Goal: Check status: Check status

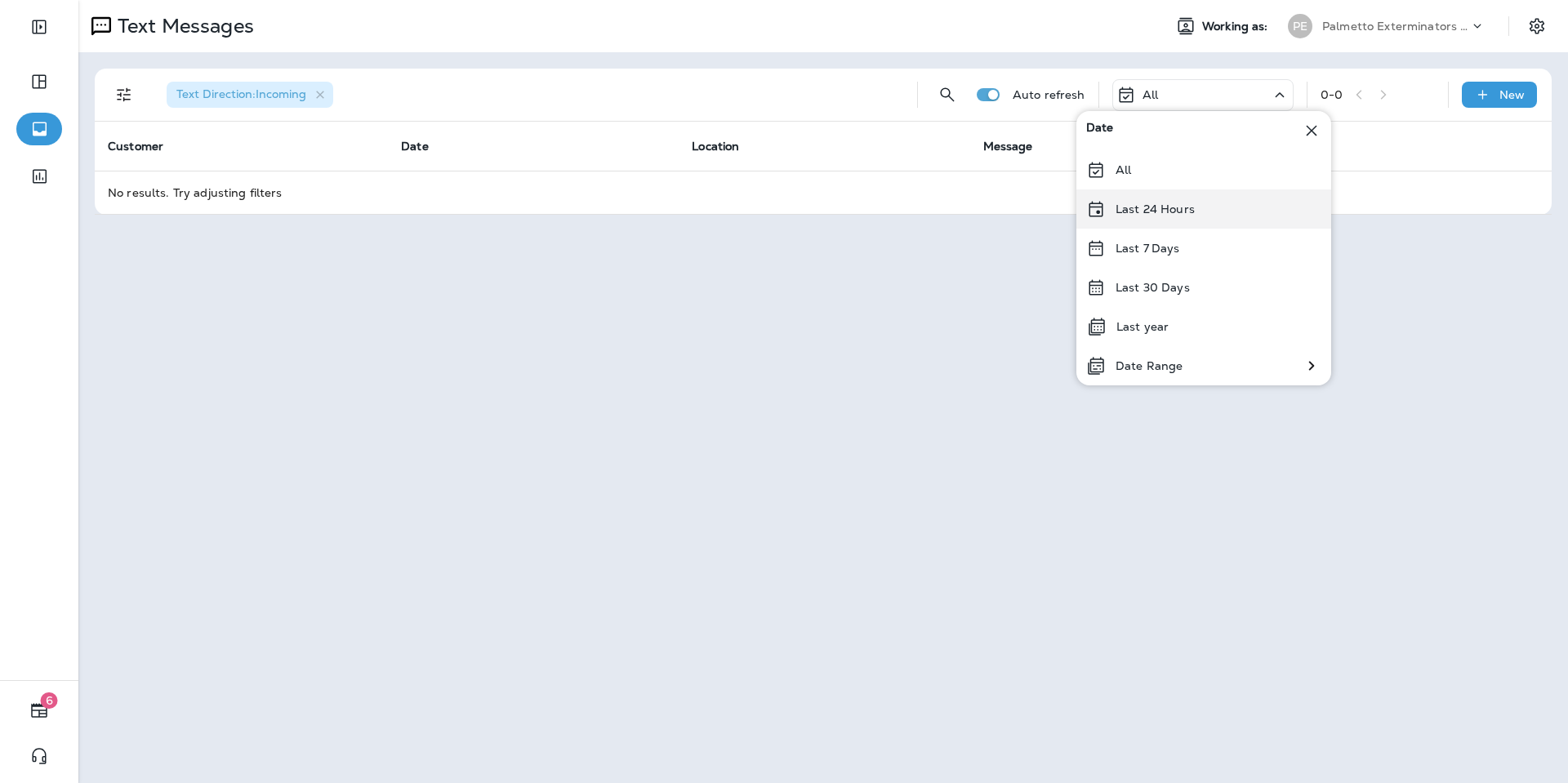
click at [1169, 203] on p "Last 24 Hours" at bounding box center [1155, 209] width 79 height 13
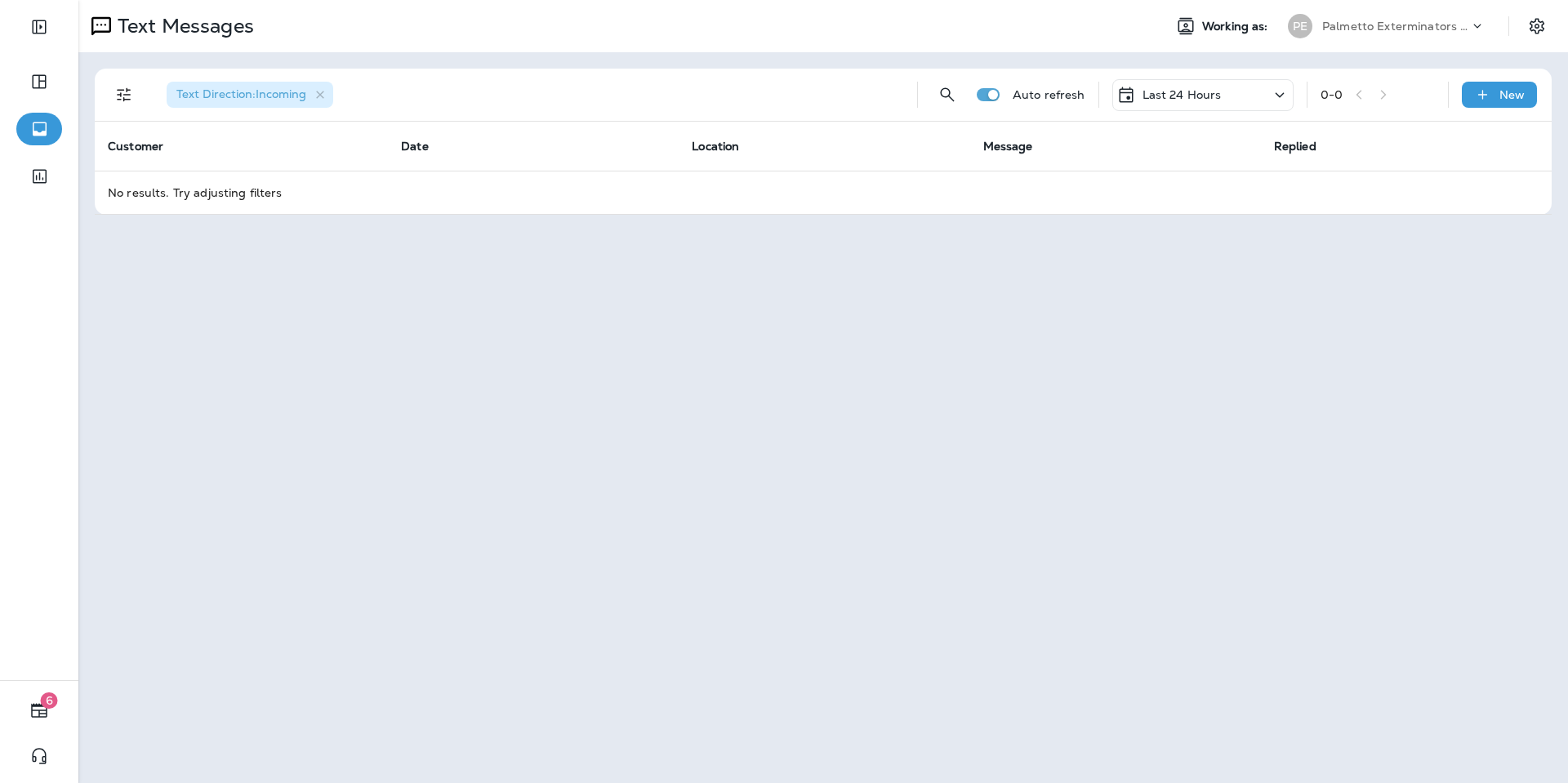
click at [1181, 99] on p "Last 24 Hours" at bounding box center [1182, 94] width 79 height 13
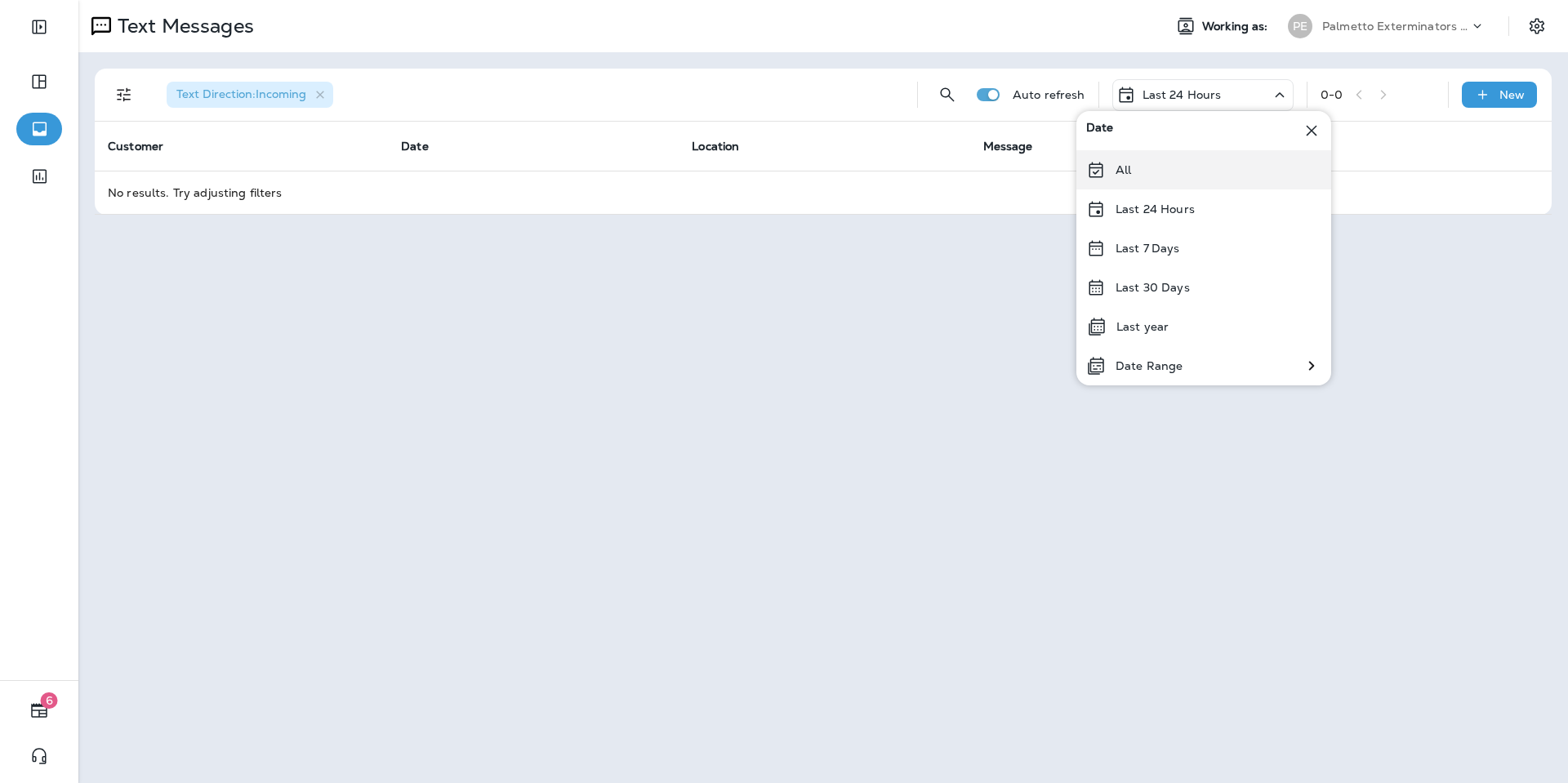
click at [1186, 162] on div "All" at bounding box center [1203, 170] width 255 height 39
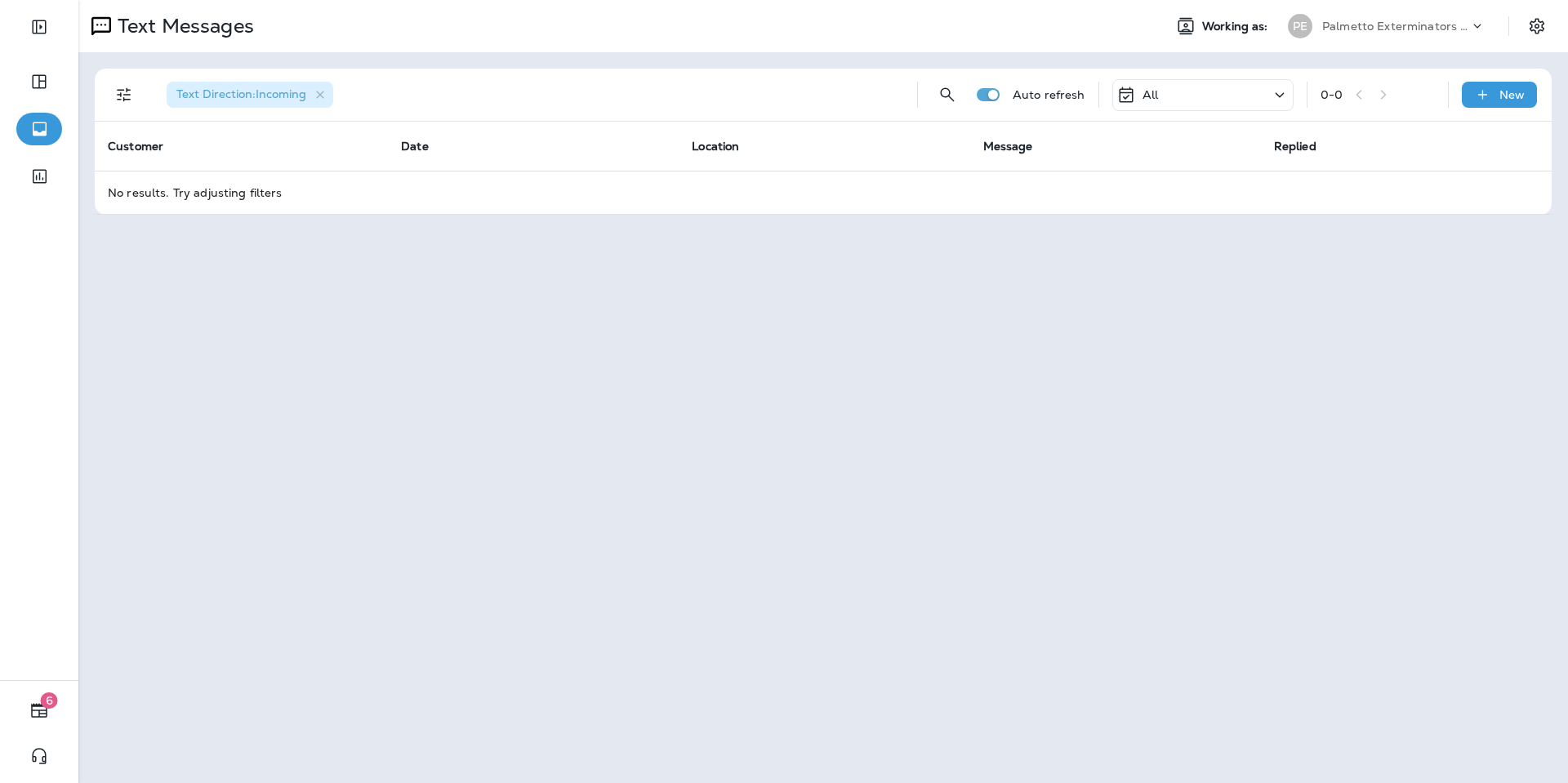
click at [1191, 96] on div "All" at bounding box center [1203, 95] width 181 height 32
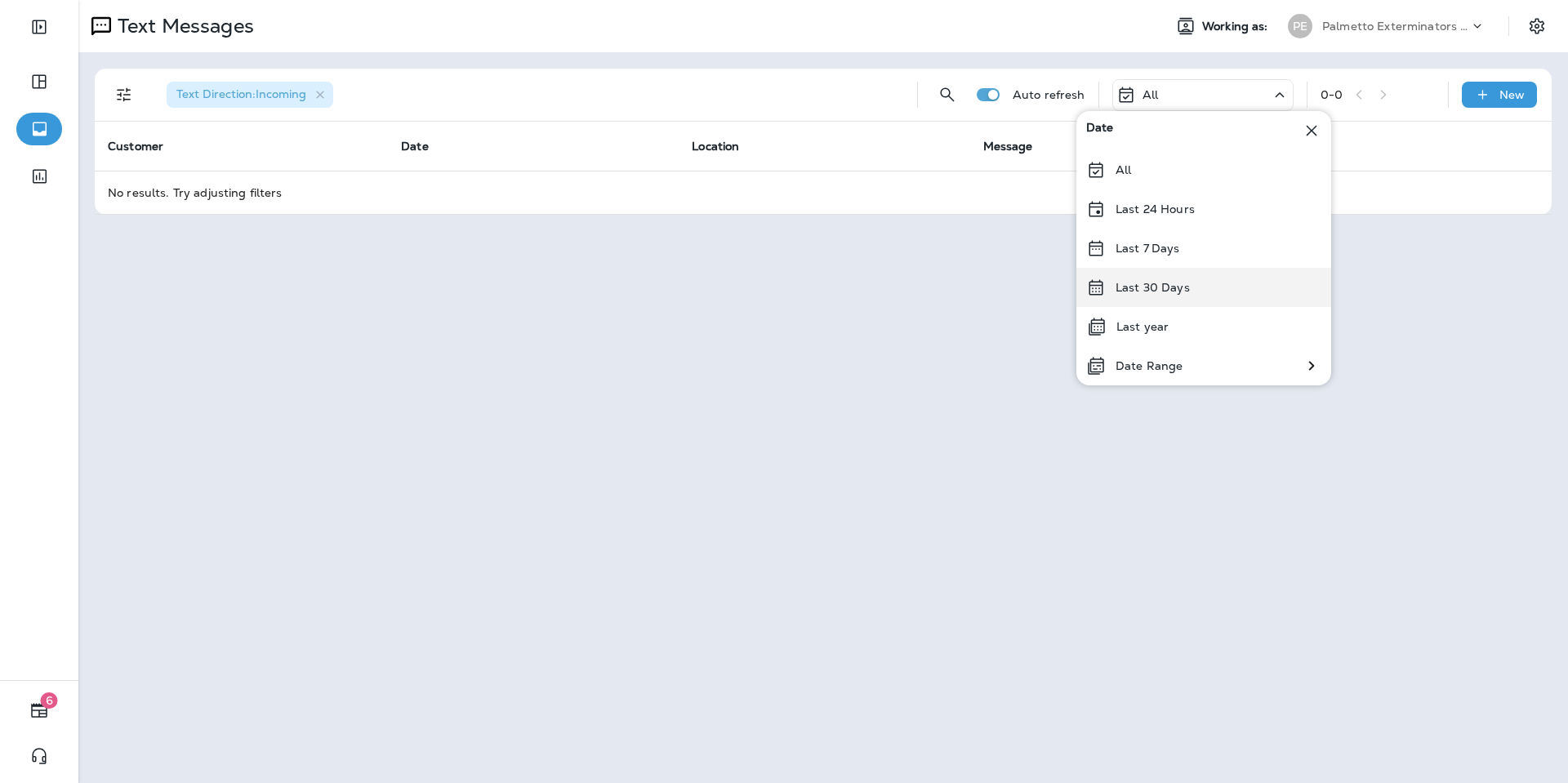
click at [1154, 293] on p "Last 30 Days" at bounding box center [1152, 287] width 74 height 13
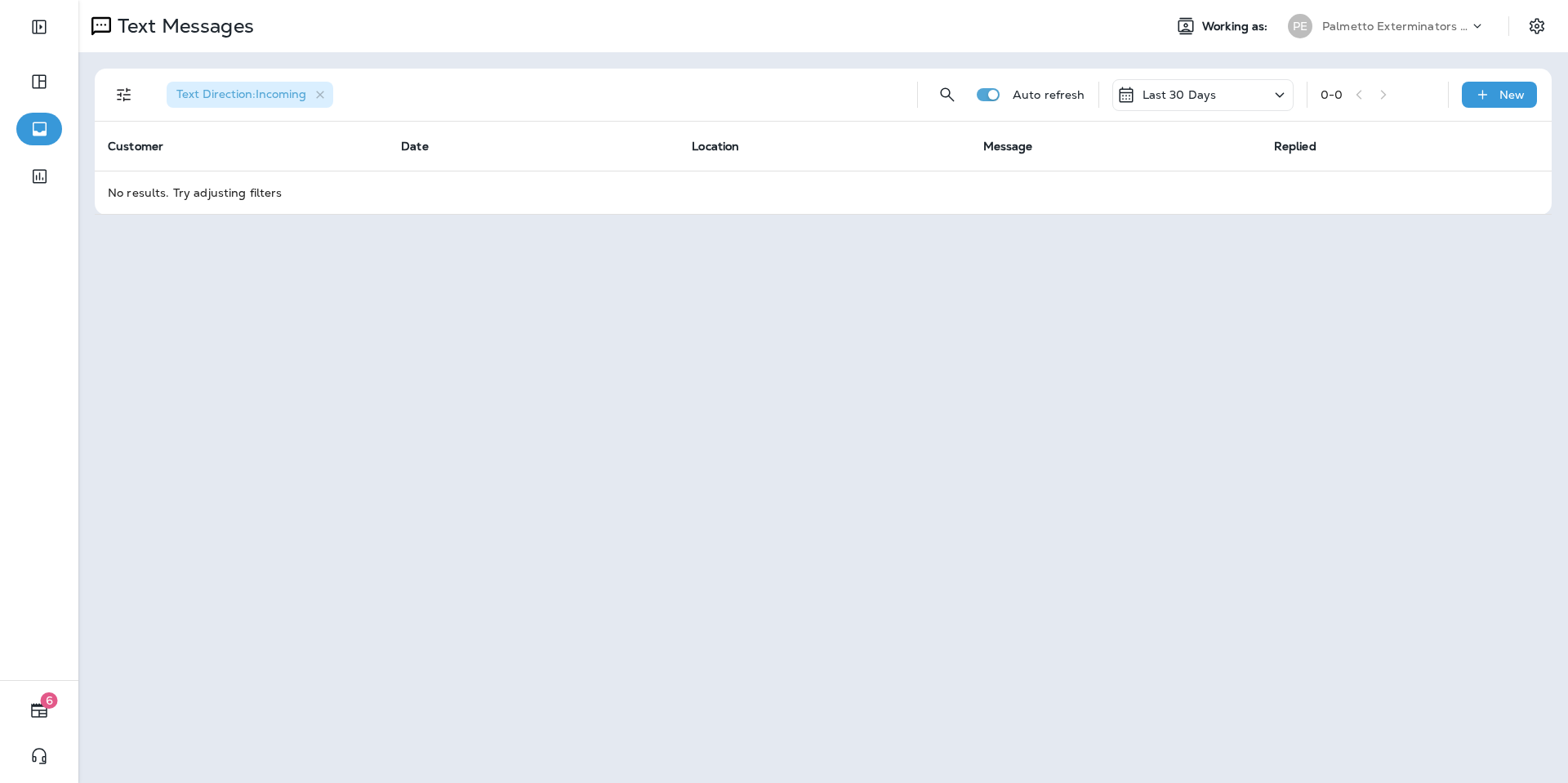
click at [1187, 90] on p "Last 30 Days" at bounding box center [1180, 94] width 74 height 13
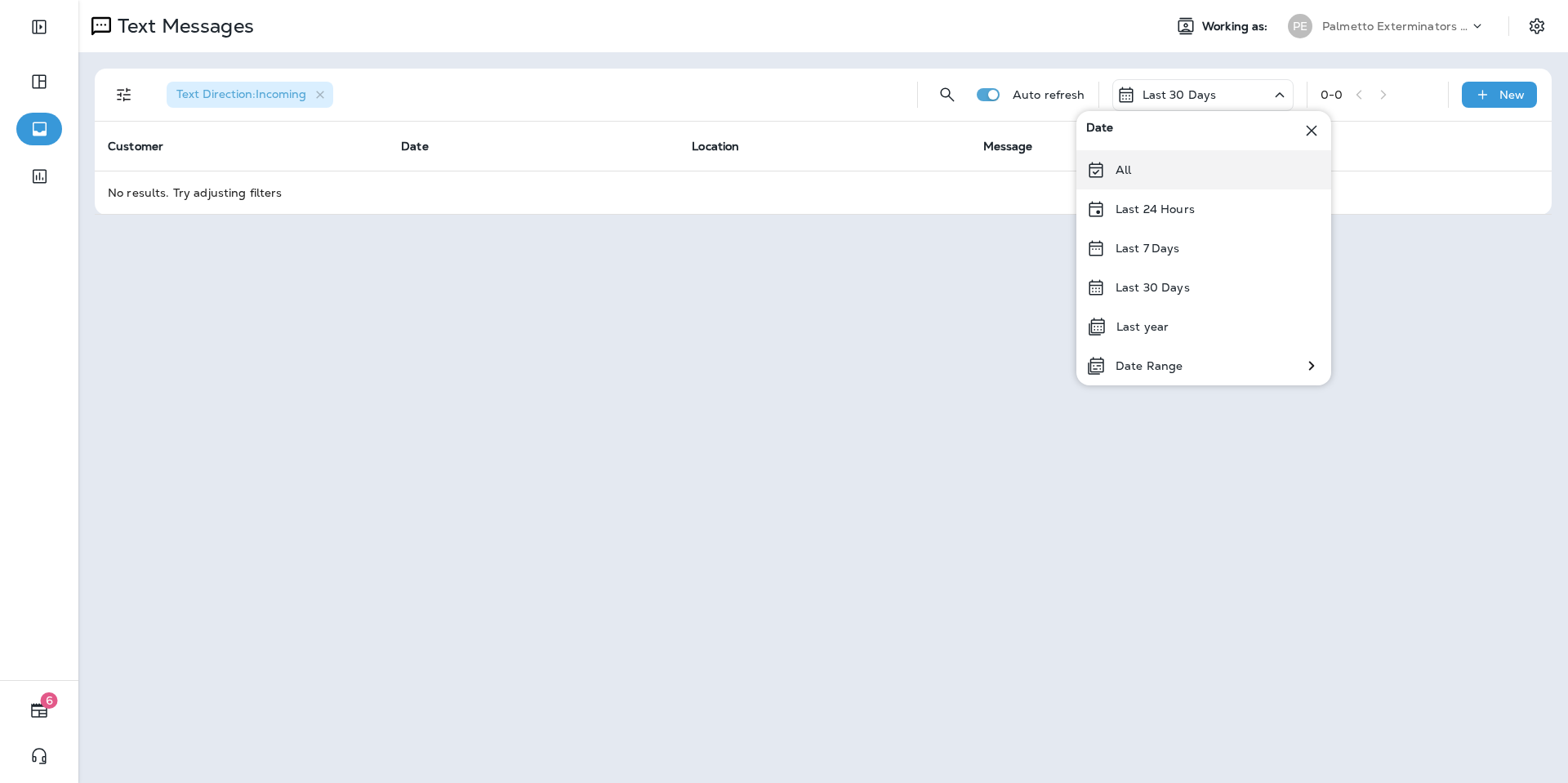
click at [1170, 165] on div "All" at bounding box center [1203, 170] width 255 height 39
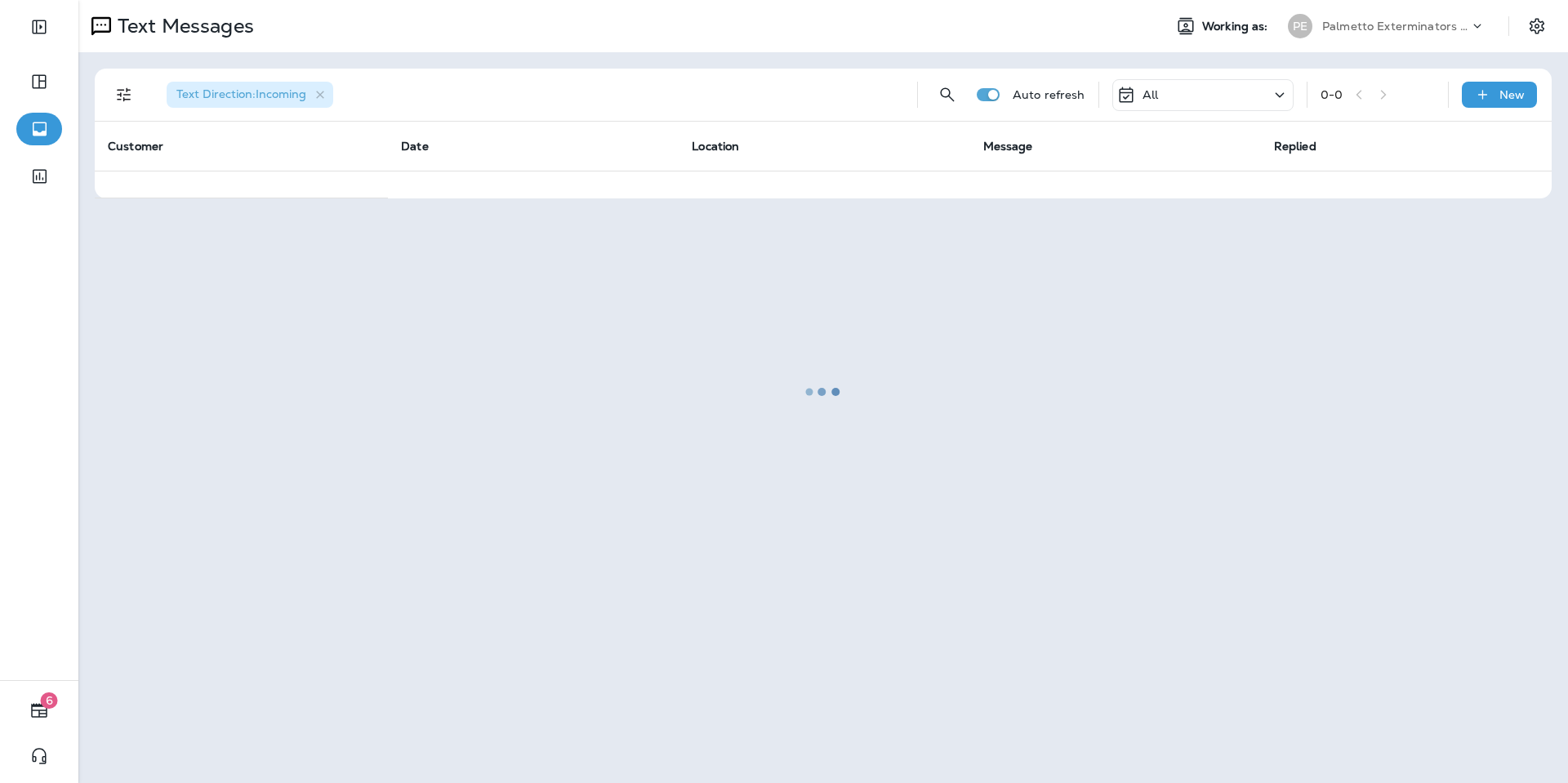
click at [1404, 24] on div at bounding box center [823, 391] width 1486 height 779
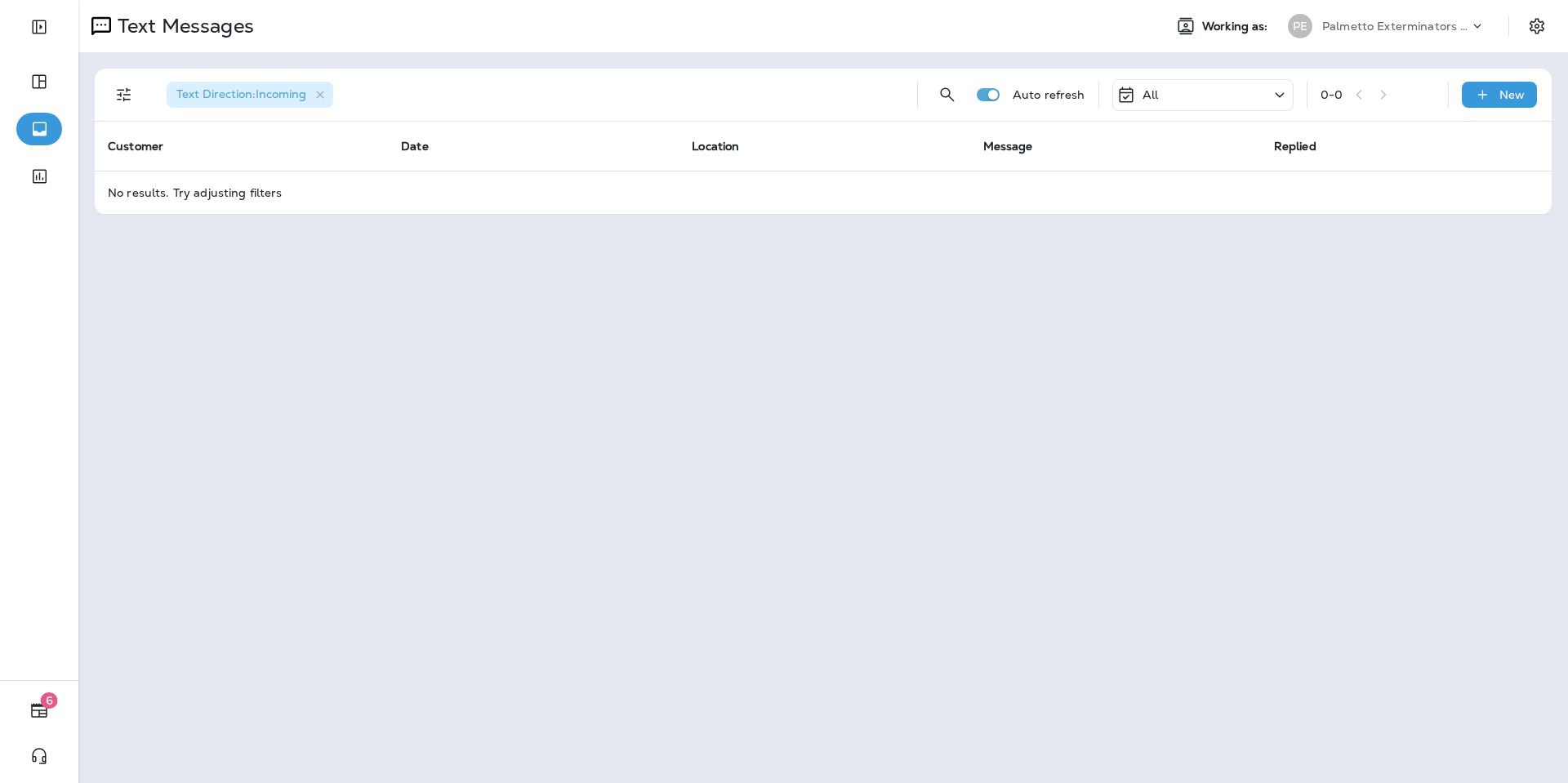
click at [1420, 18] on div "Palmetto Exterminators LLC" at bounding box center [1395, 26] width 147 height 25
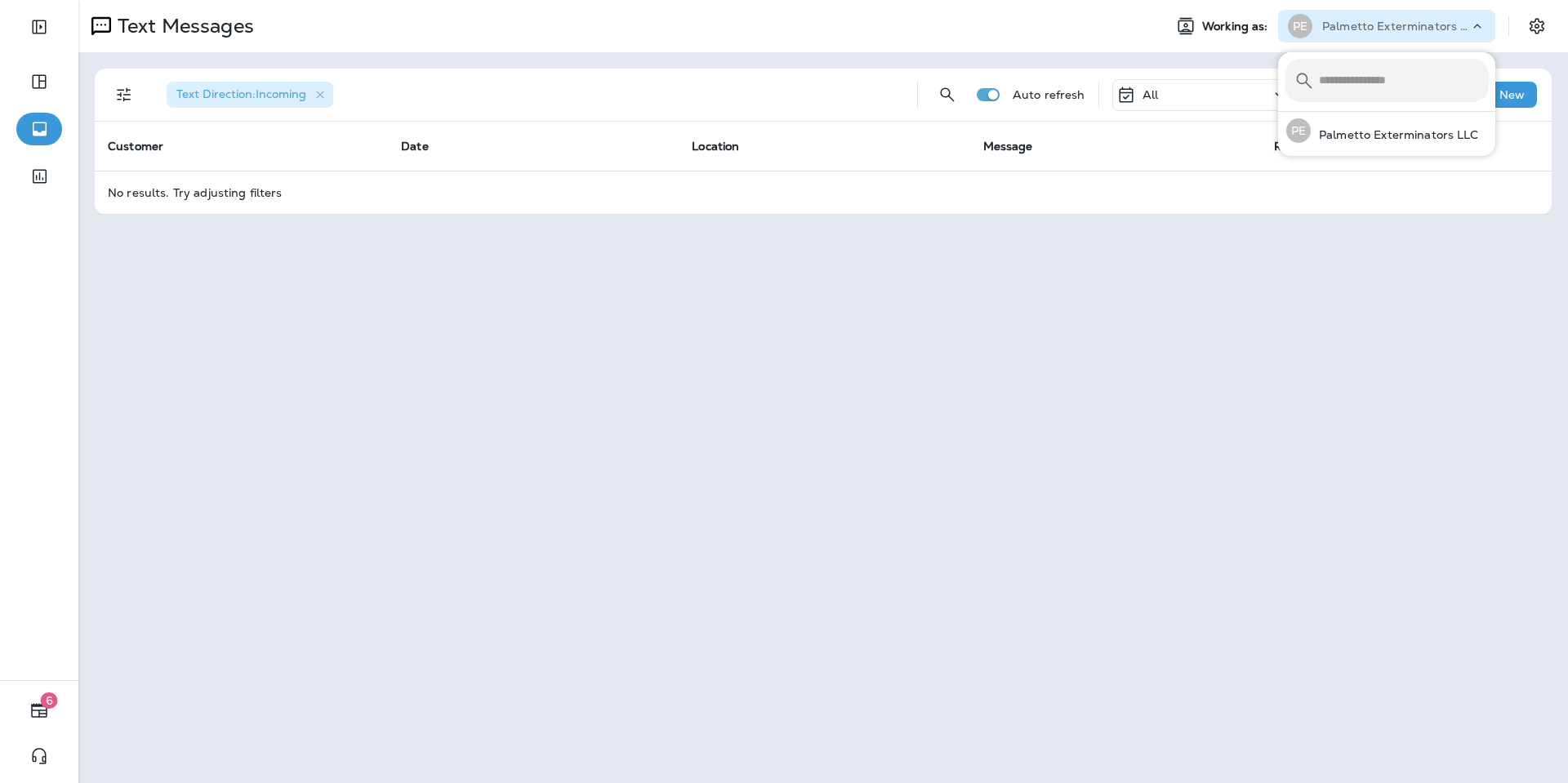
click at [1548, 5] on div "Text Messages Working as: PE Palmetto Exterminators LLC" at bounding box center [823, 26] width 1490 height 52
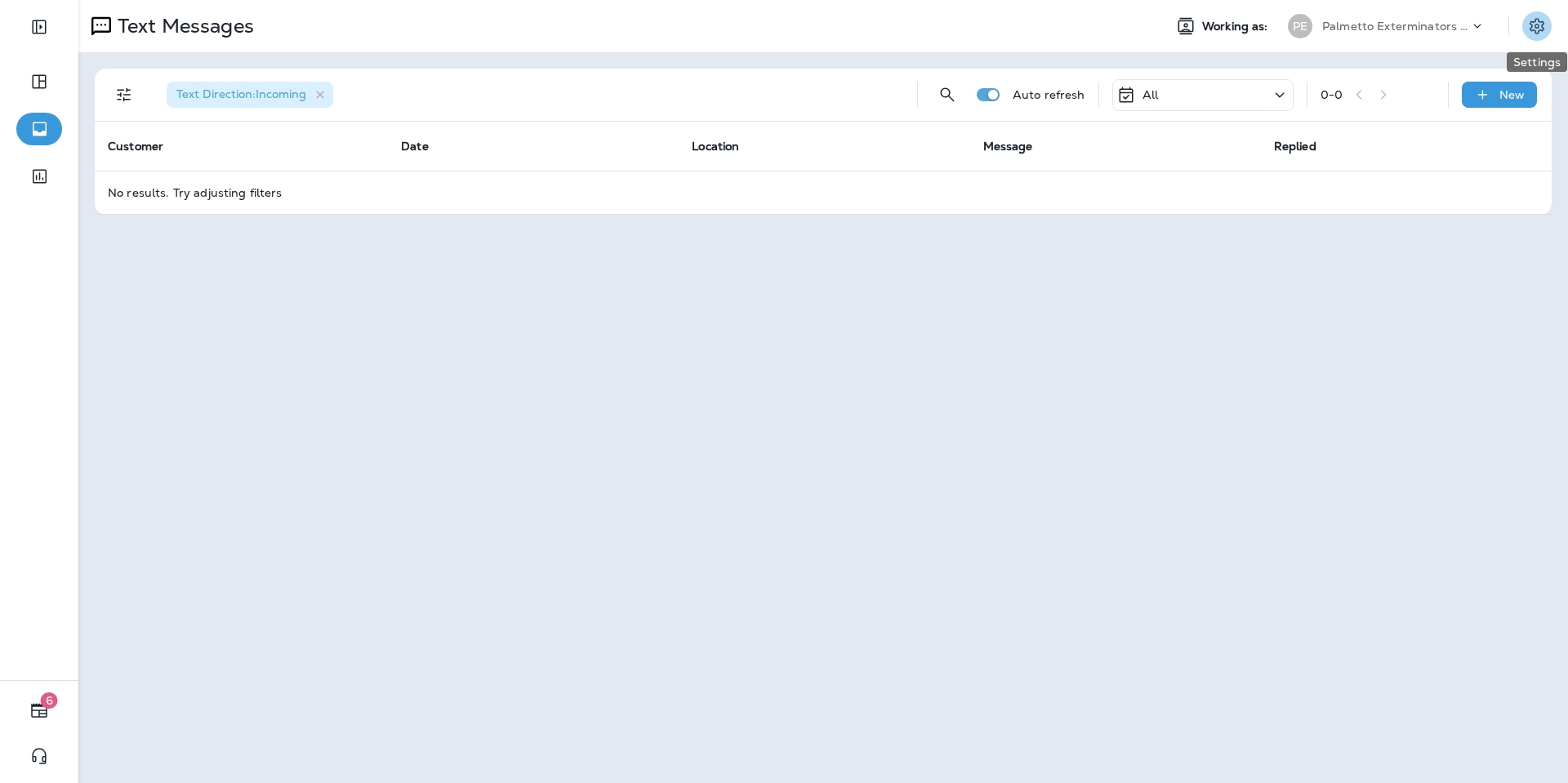
click at [1536, 23] on icon "Settings" at bounding box center [1536, 26] width 19 height 19
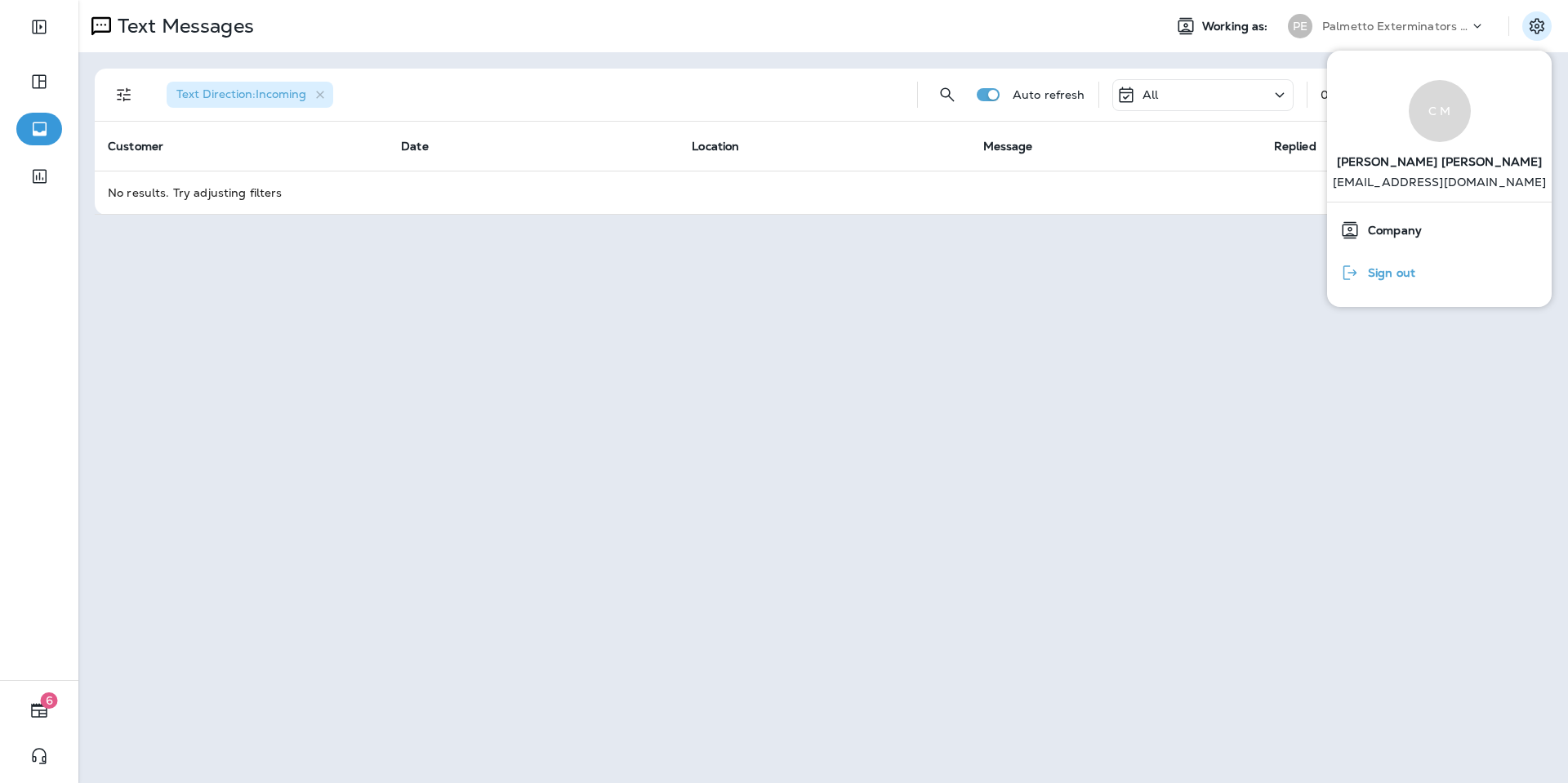
click at [1432, 274] on button "Sign out" at bounding box center [1439, 273] width 225 height 42
click at [1425, 264] on button "Sign out" at bounding box center [1439, 273] width 225 height 42
click at [1342, 278] on icon "button" at bounding box center [1350, 272] width 19 height 19
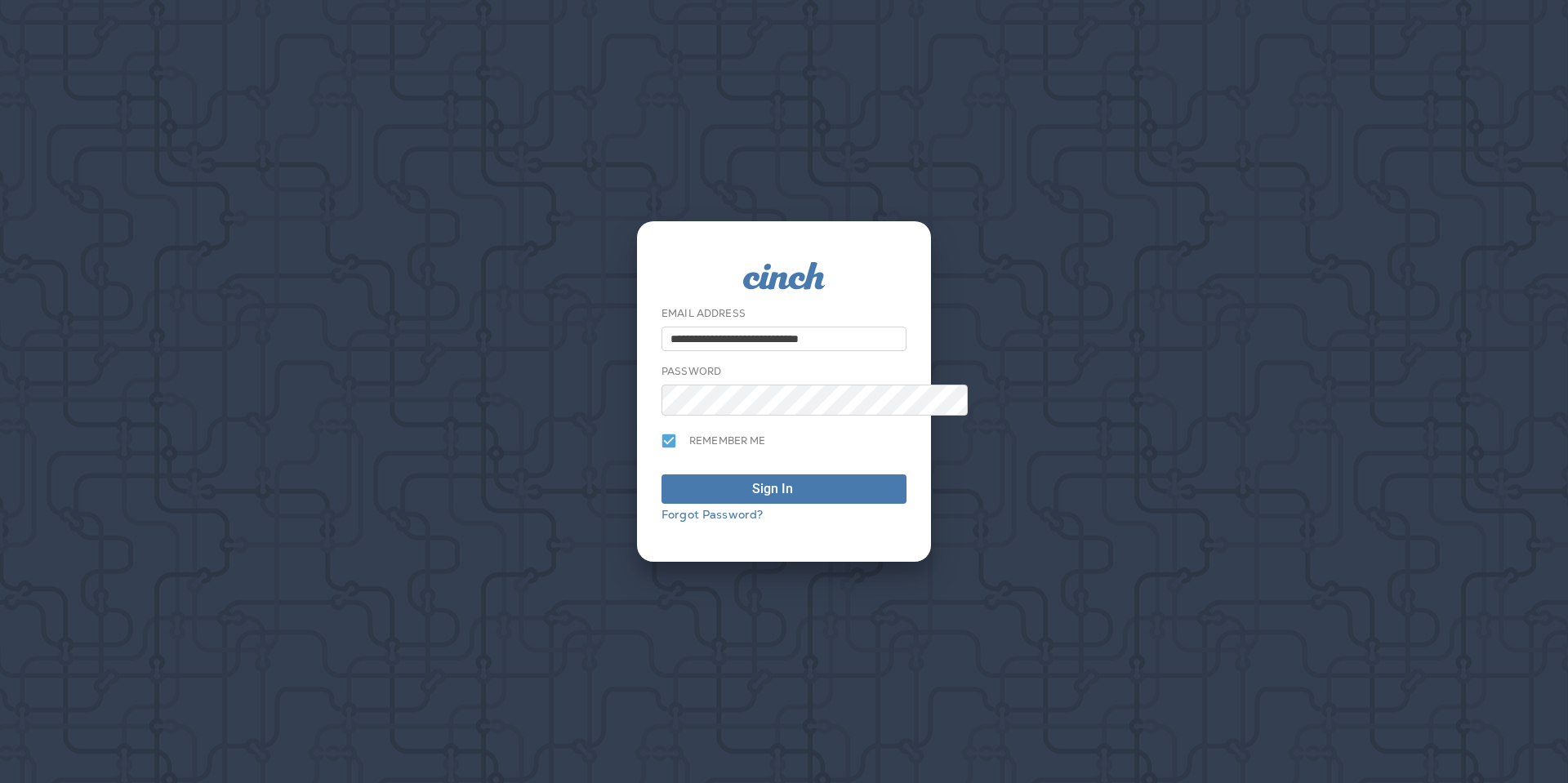
click at [1357, 278] on div "**********" at bounding box center [784, 391] width 1568 height 783
click at [740, 490] on span "Sign In" at bounding box center [784, 489] width 227 height 19
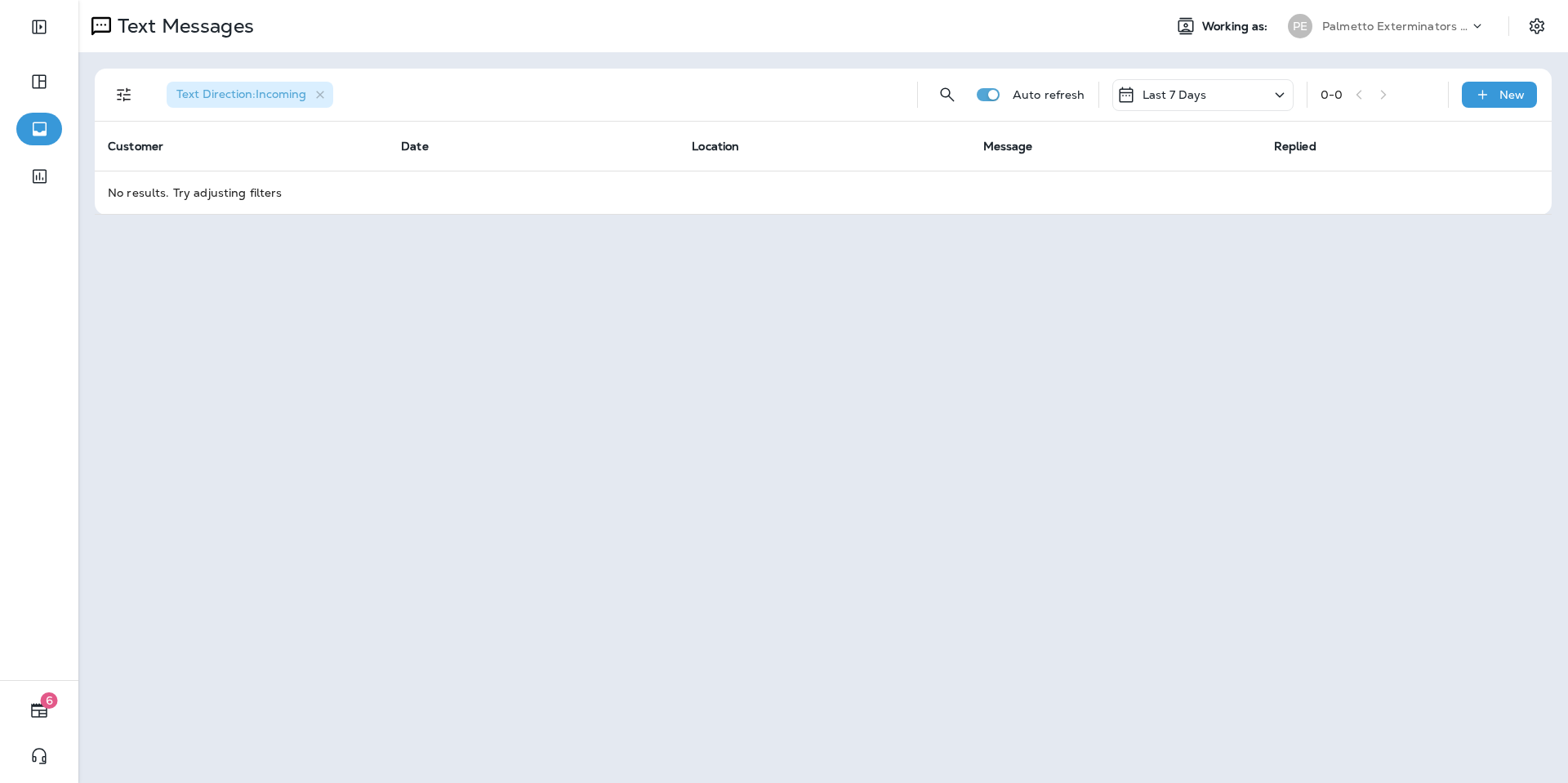
click at [1180, 90] on p "Last 7 Days" at bounding box center [1174, 94] width 64 height 13
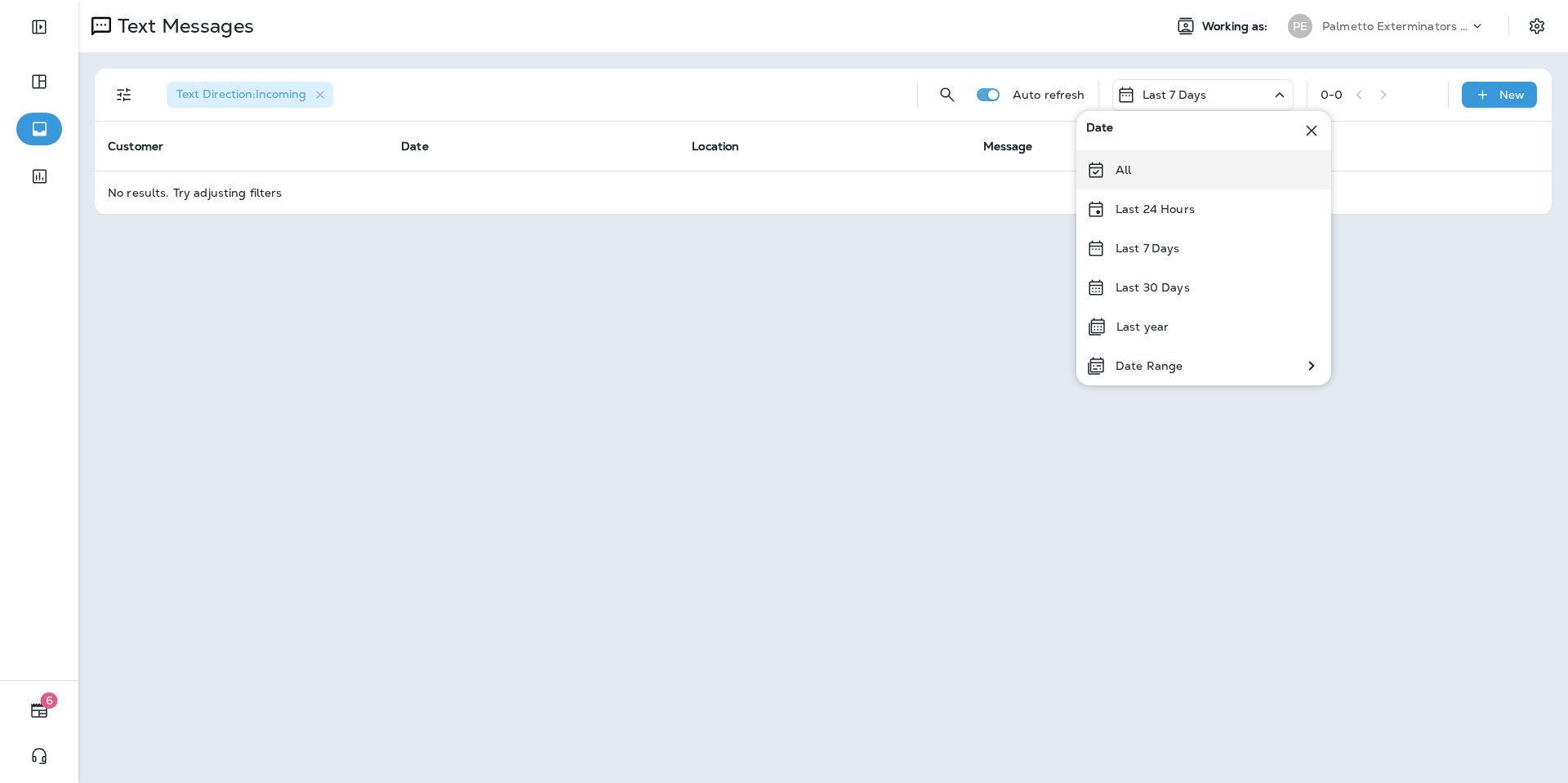
click at [1172, 162] on div "All" at bounding box center [1203, 170] width 255 height 39
